Goal: Transaction & Acquisition: Download file/media

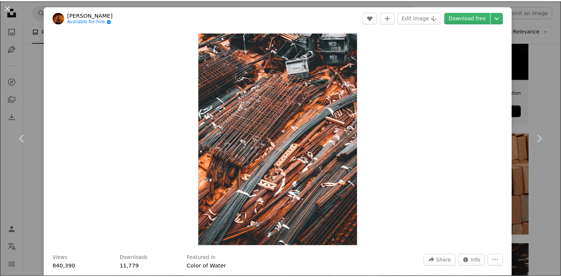
scroll to position [258, 0]
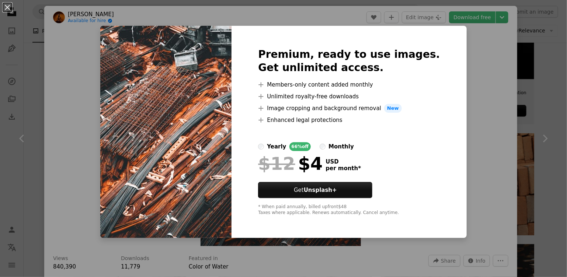
click at [490, 135] on div "An X shape Premium, ready to use images. Get unlimited access. A plus sign Memb…" at bounding box center [283, 138] width 567 height 277
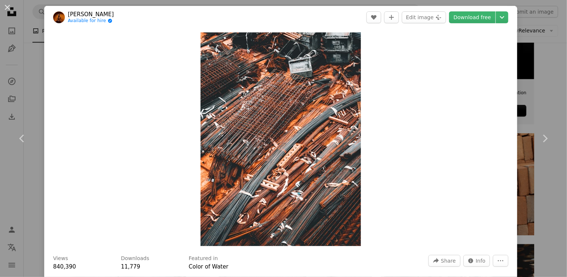
click at [550, 66] on div "An X shape Chevron left Chevron right Mikita Yo Available for hire A checkmark …" at bounding box center [283, 138] width 567 height 277
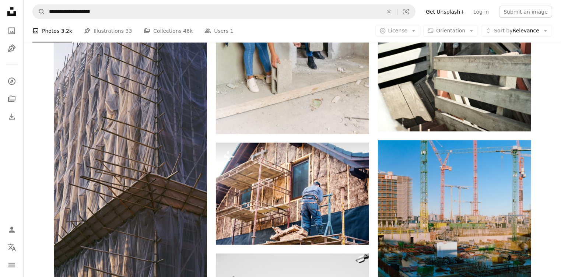
scroll to position [17830, 0]
